Goal: Task Accomplishment & Management: Use online tool/utility

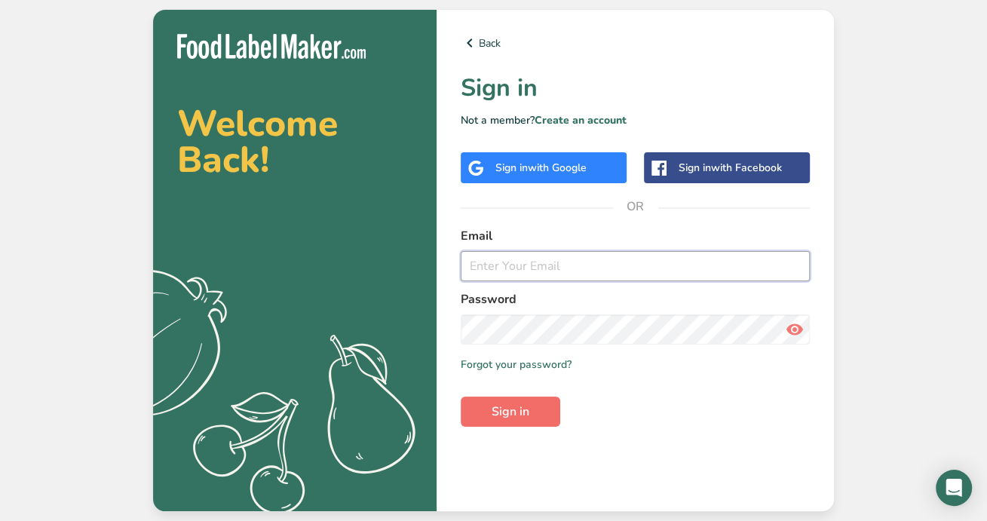
type input "[EMAIL_ADDRESS][DOMAIN_NAME]"
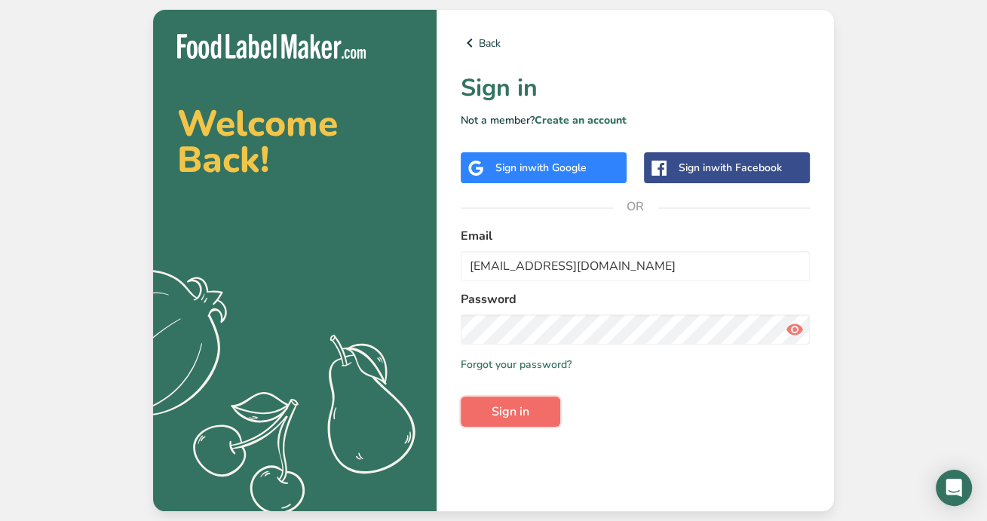
click at [508, 405] on span "Sign in" at bounding box center [511, 412] width 38 height 18
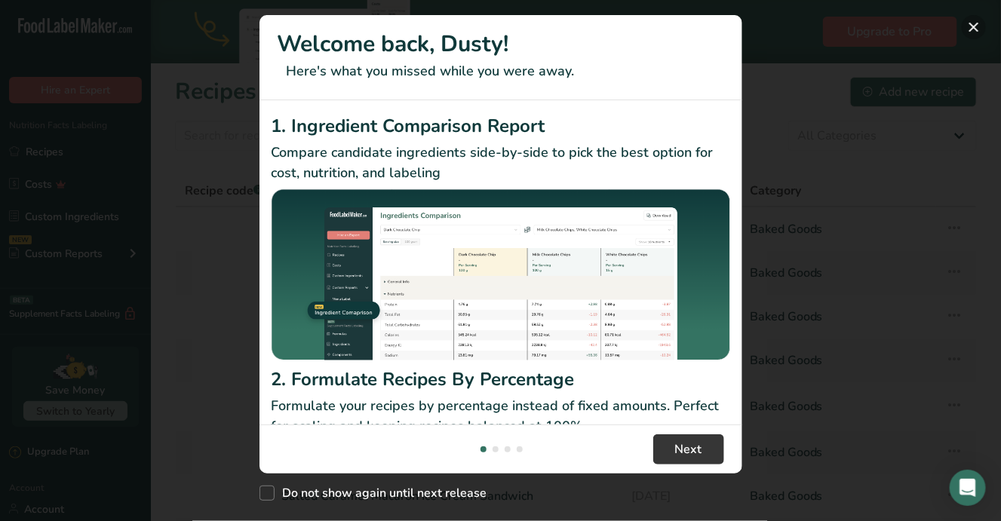
click at [978, 30] on button "New Features" at bounding box center [974, 27] width 24 height 24
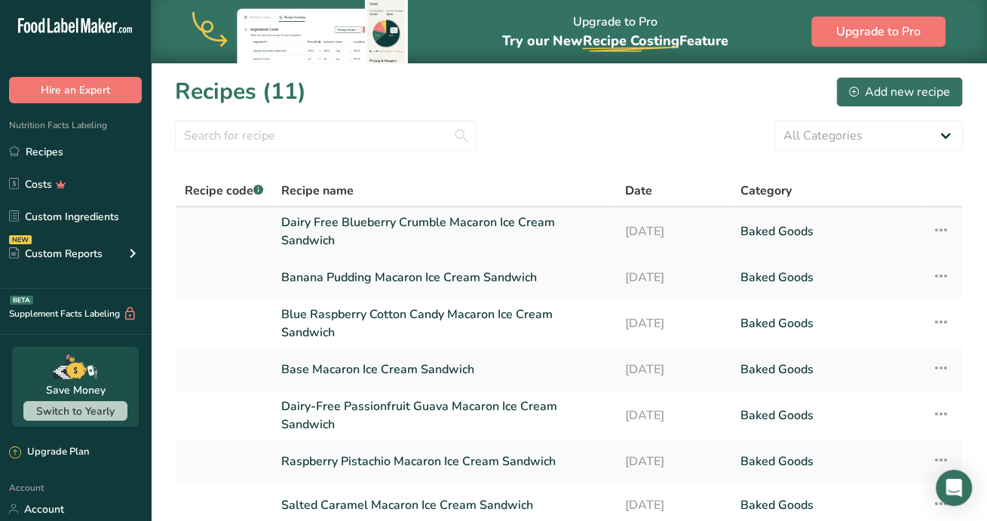
click at [400, 216] on link "Dairy Free Blueberry Crumble Macaron Ice Cream Sandwich" at bounding box center [443, 231] width 325 height 36
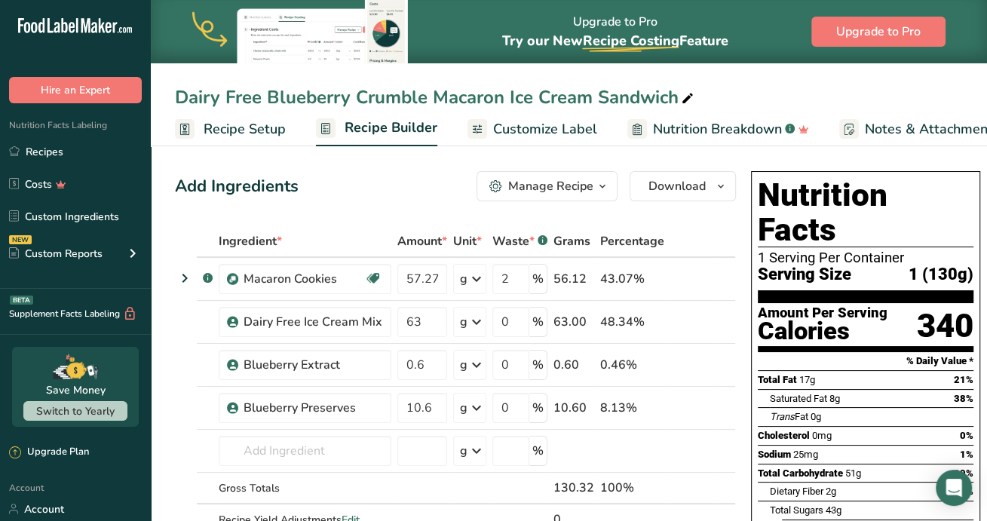
click at [768, 85] on div "Dairy Free Blueberry Crumble Macaron Ice Cream Sandwich" at bounding box center [569, 97] width 836 height 27
click at [852, 84] on div "Dairy Free Blueberry Crumble Macaron Ice Cream Sandwich" at bounding box center [569, 97] width 836 height 27
click at [789, 72] on div "Dairy Free Blueberry Crumble Macaron Ice Cream Sandwich Recipe Setup Recipe Bui…" at bounding box center [569, 73] width 836 height 146
click at [828, 77] on div "Dairy Free Blueberry Crumble Macaron Ice Cream Sandwich Recipe Setup Recipe Bui…" at bounding box center [569, 73] width 836 height 146
click at [710, 232] on th at bounding box center [693, 242] width 50 height 32
